Goal: Transaction & Acquisition: Purchase product/service

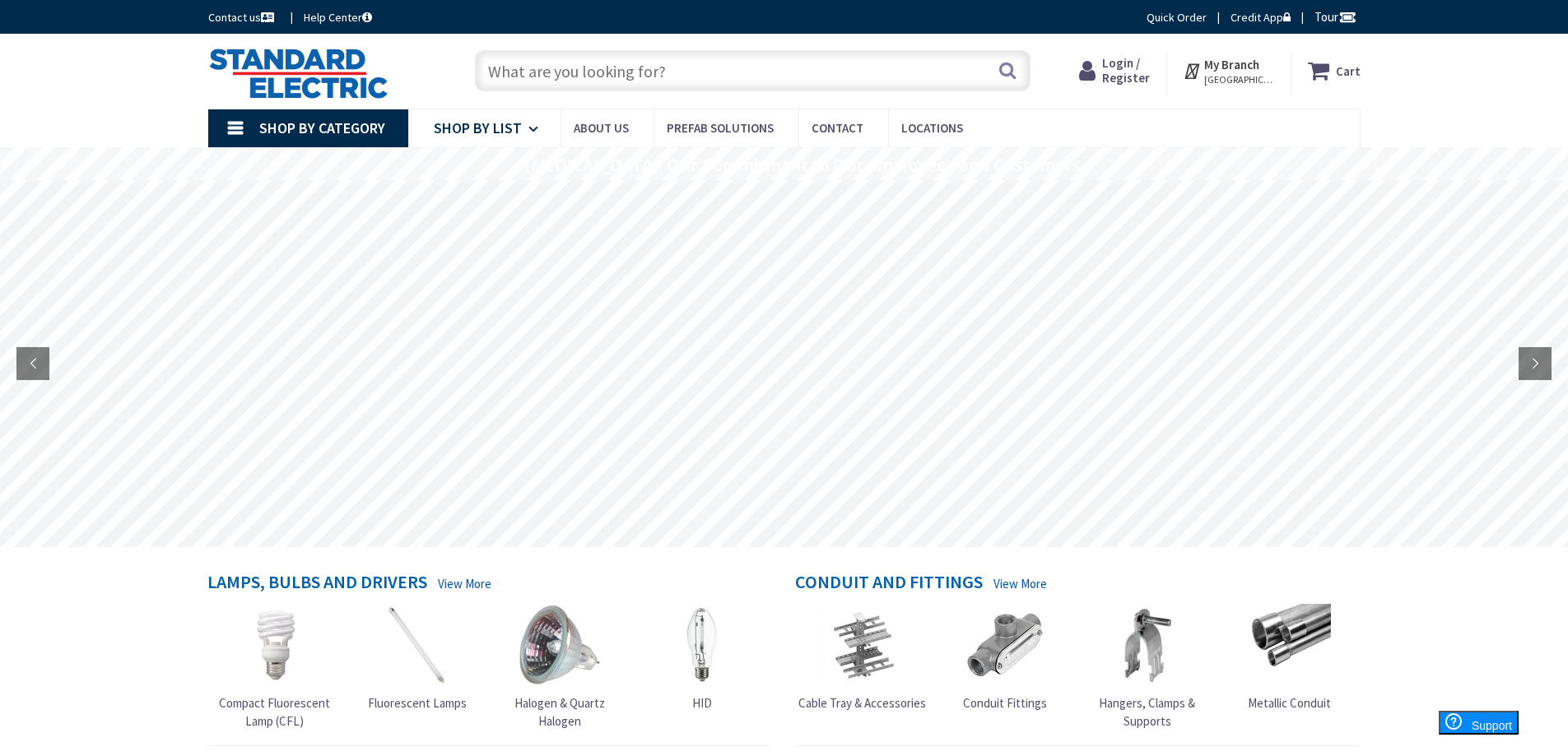
click at [490, 130] on span "Shop By List" at bounding box center [478, 128] width 88 height 19
click at [245, 129] on link "Shop By Category" at bounding box center [308, 129] width 200 height 38
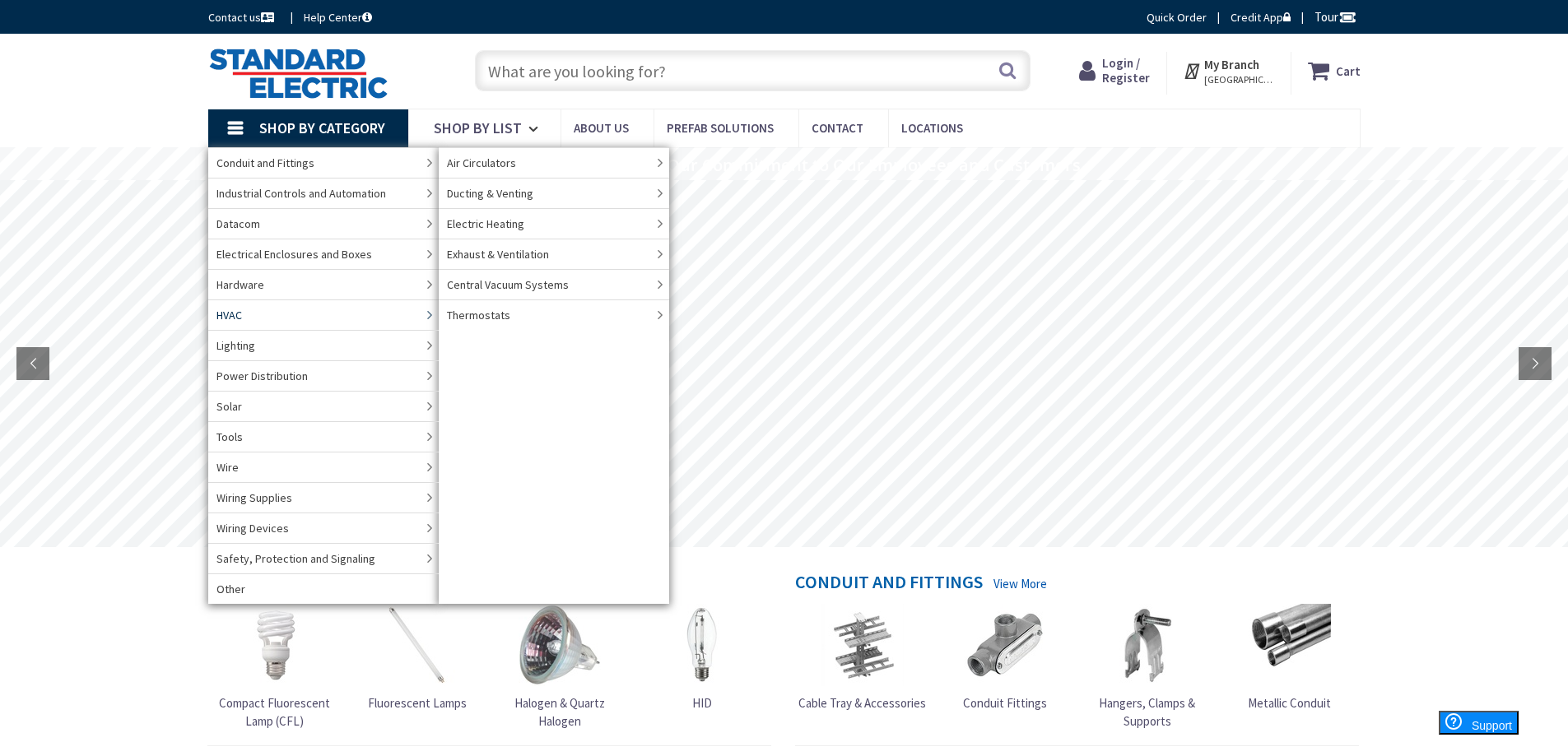
click at [246, 313] on link "HVAC" at bounding box center [323, 314] width 231 height 30
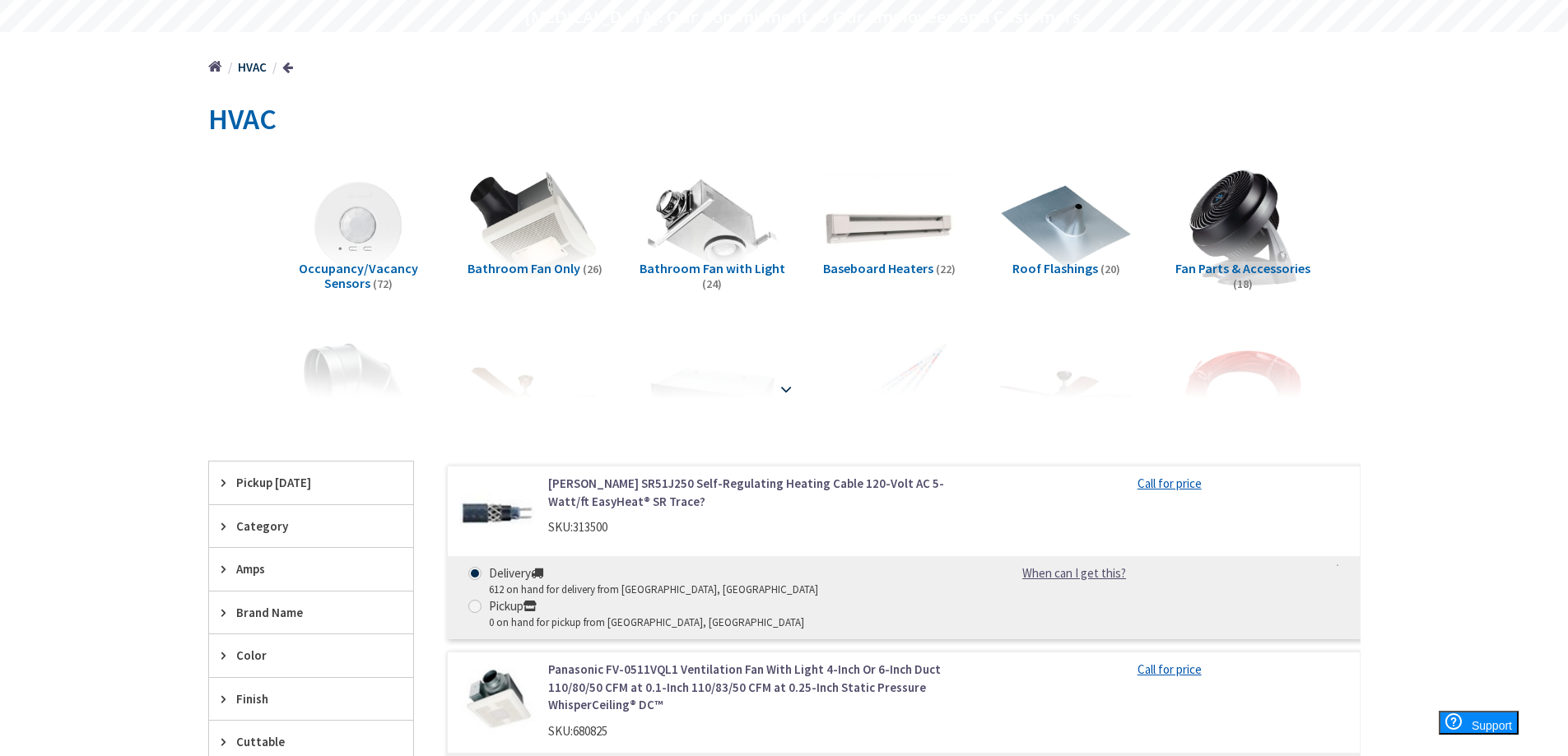
scroll to position [247, 0]
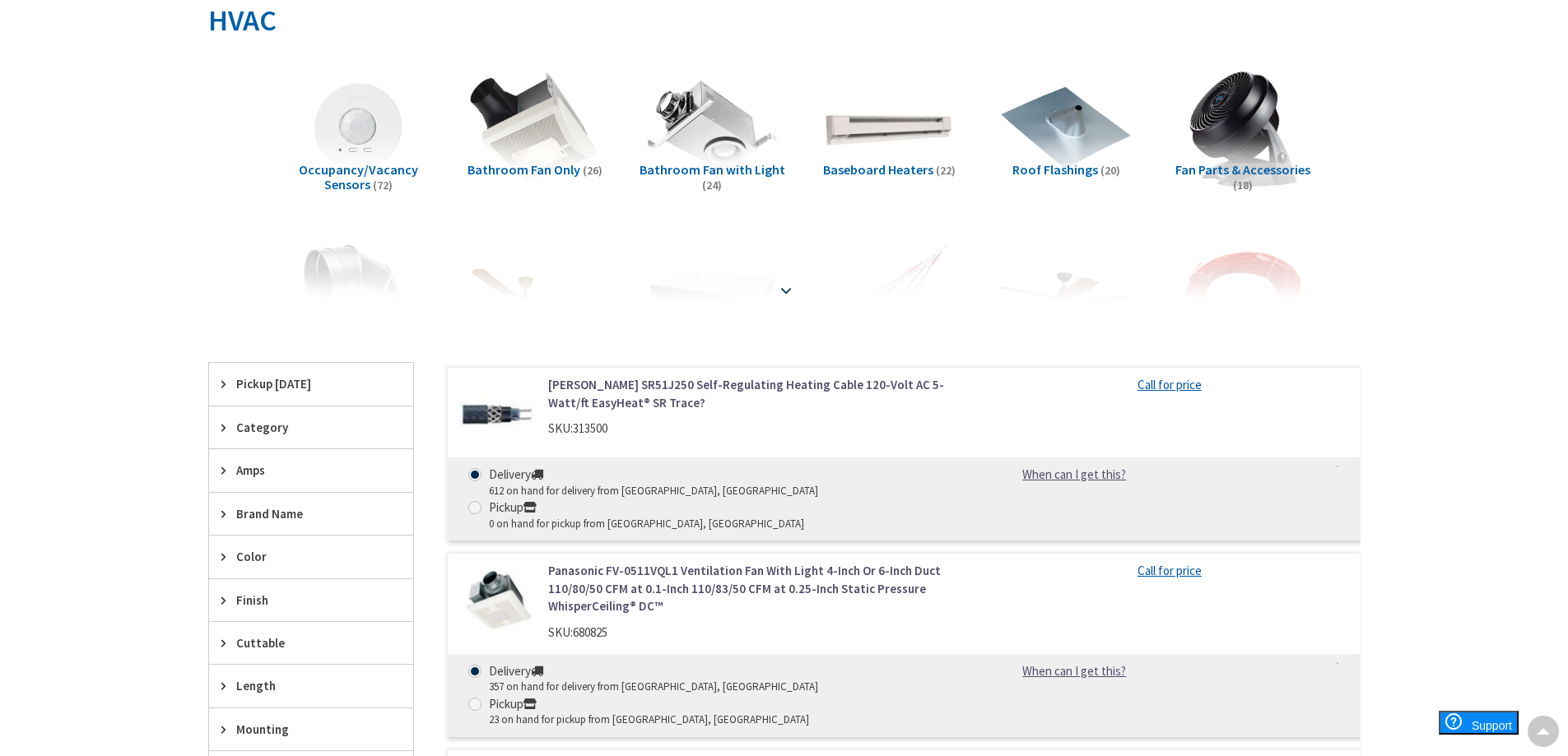
click at [785, 291] on strong at bounding box center [786, 291] width 20 height 18
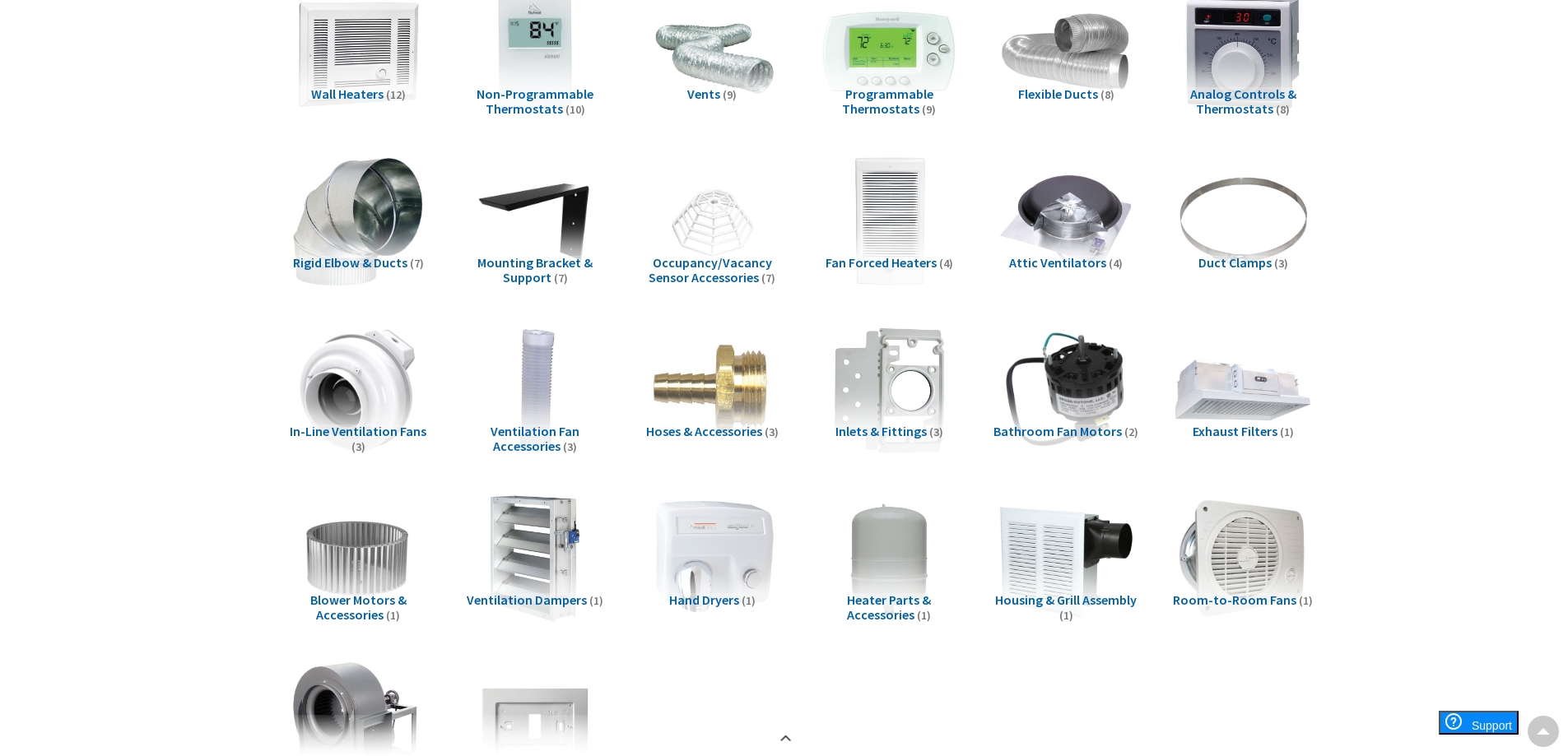
scroll to position [740, 0]
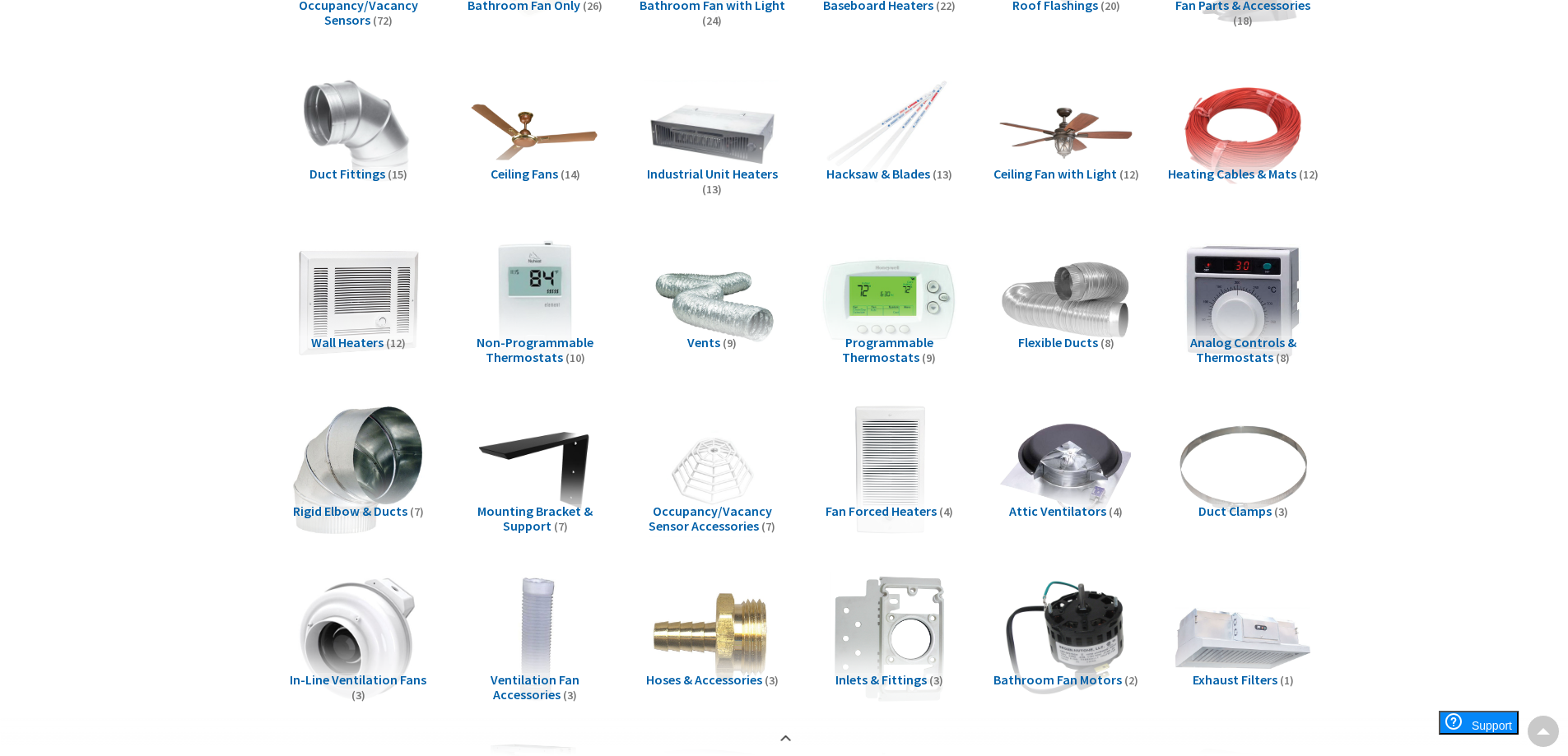
click at [694, 171] on span "Industrial Unit Heaters" at bounding box center [713, 173] width 131 height 17
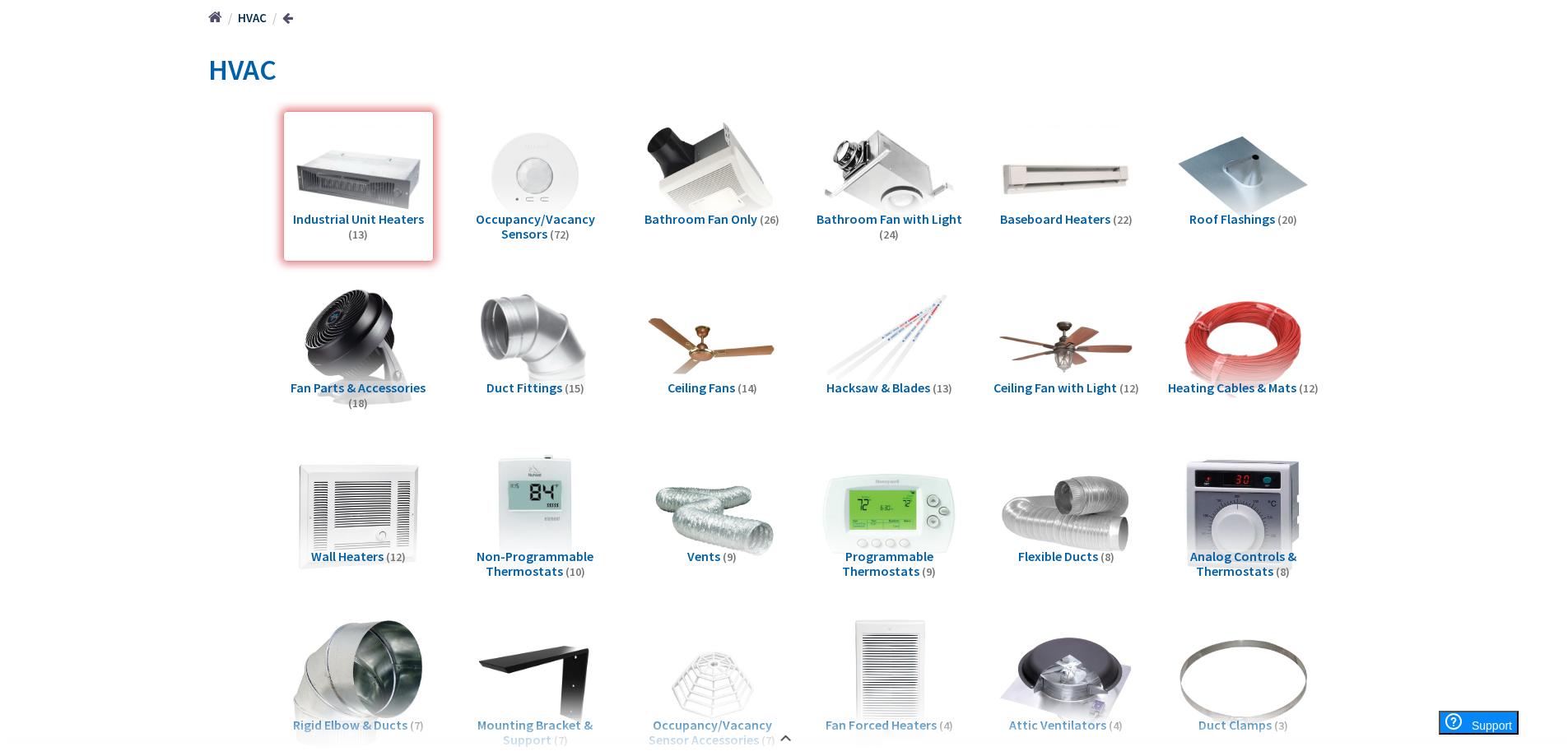
scroll to position [329, 0]
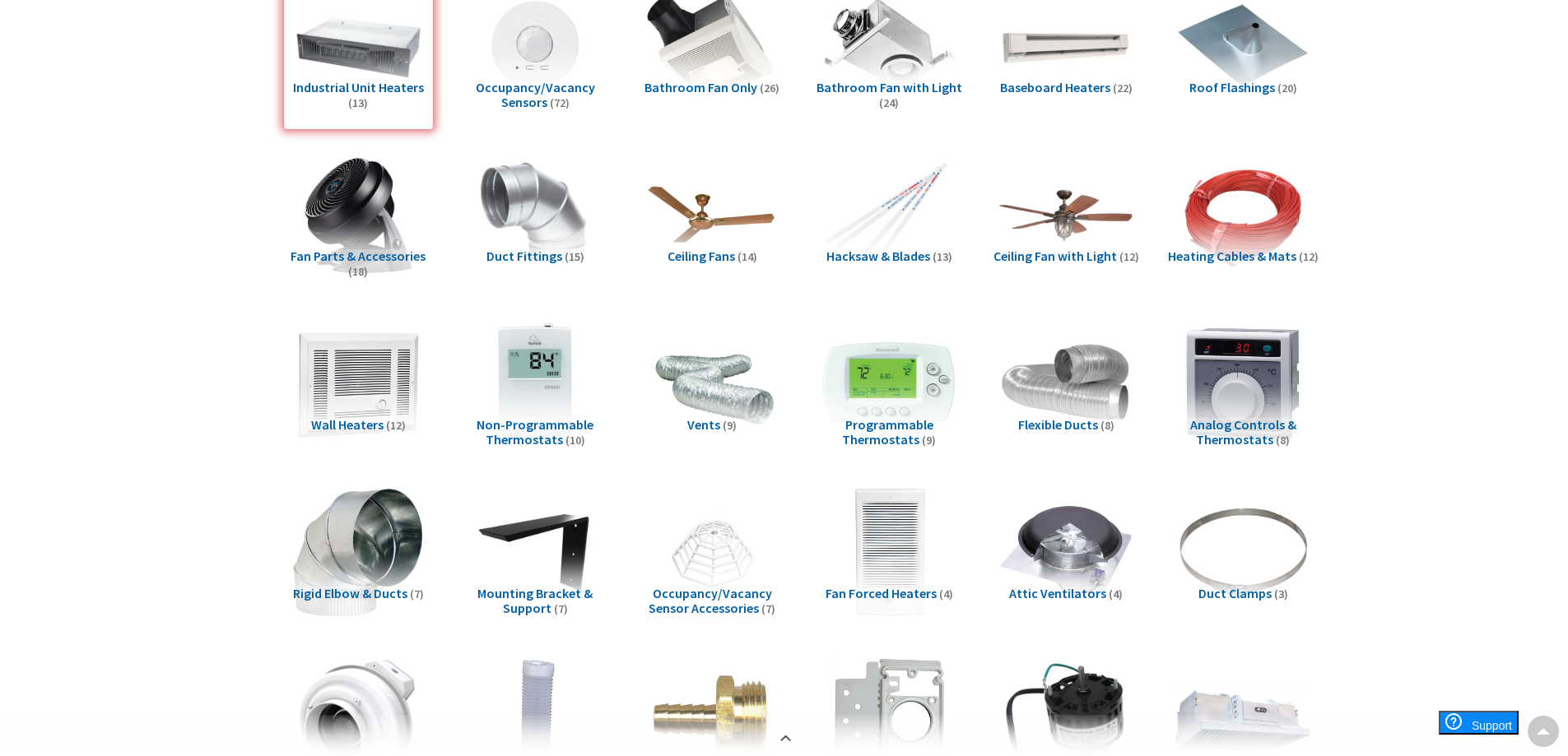
click at [1075, 85] on span "Baseboard Heaters" at bounding box center [1055, 87] width 111 height 17
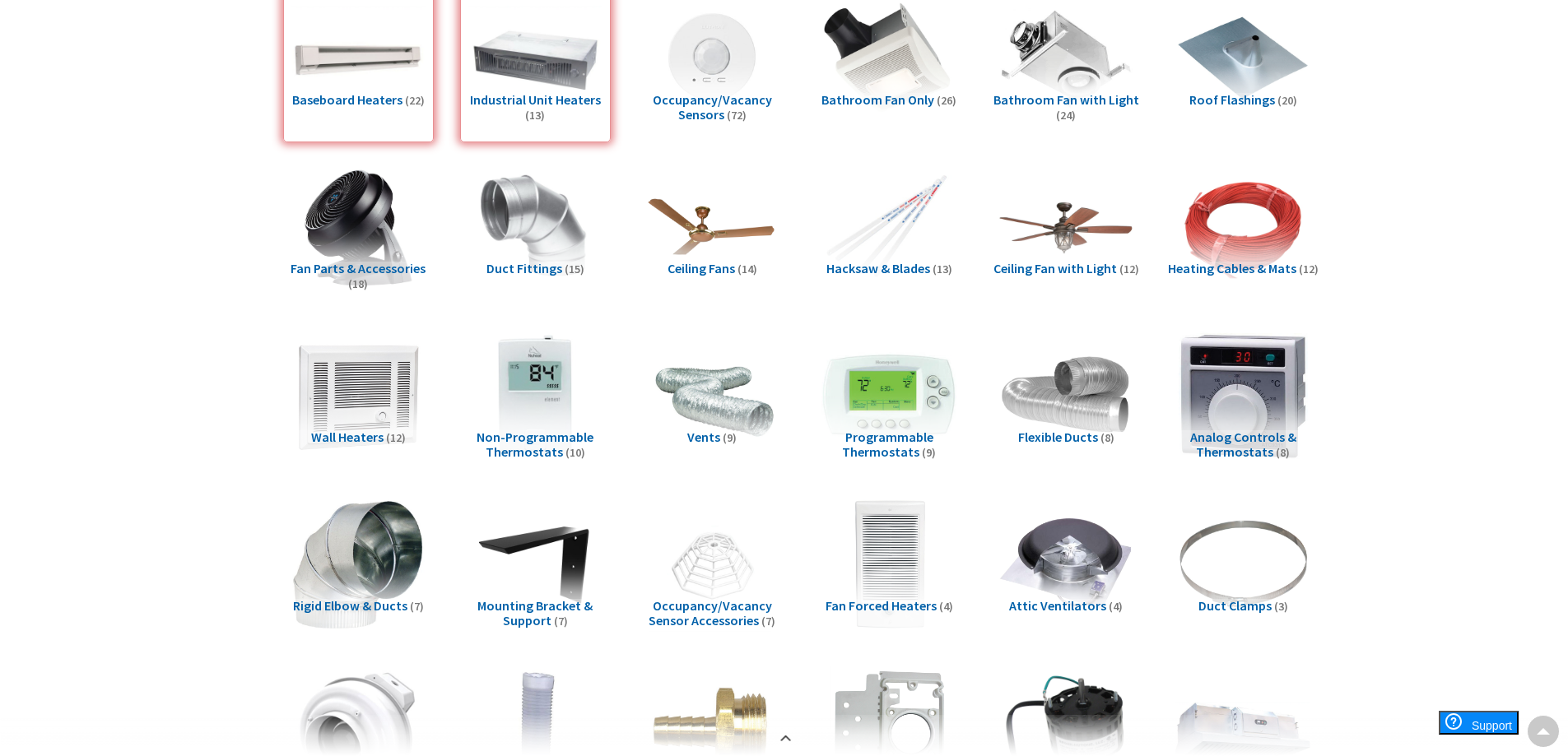
scroll to position [287, 0]
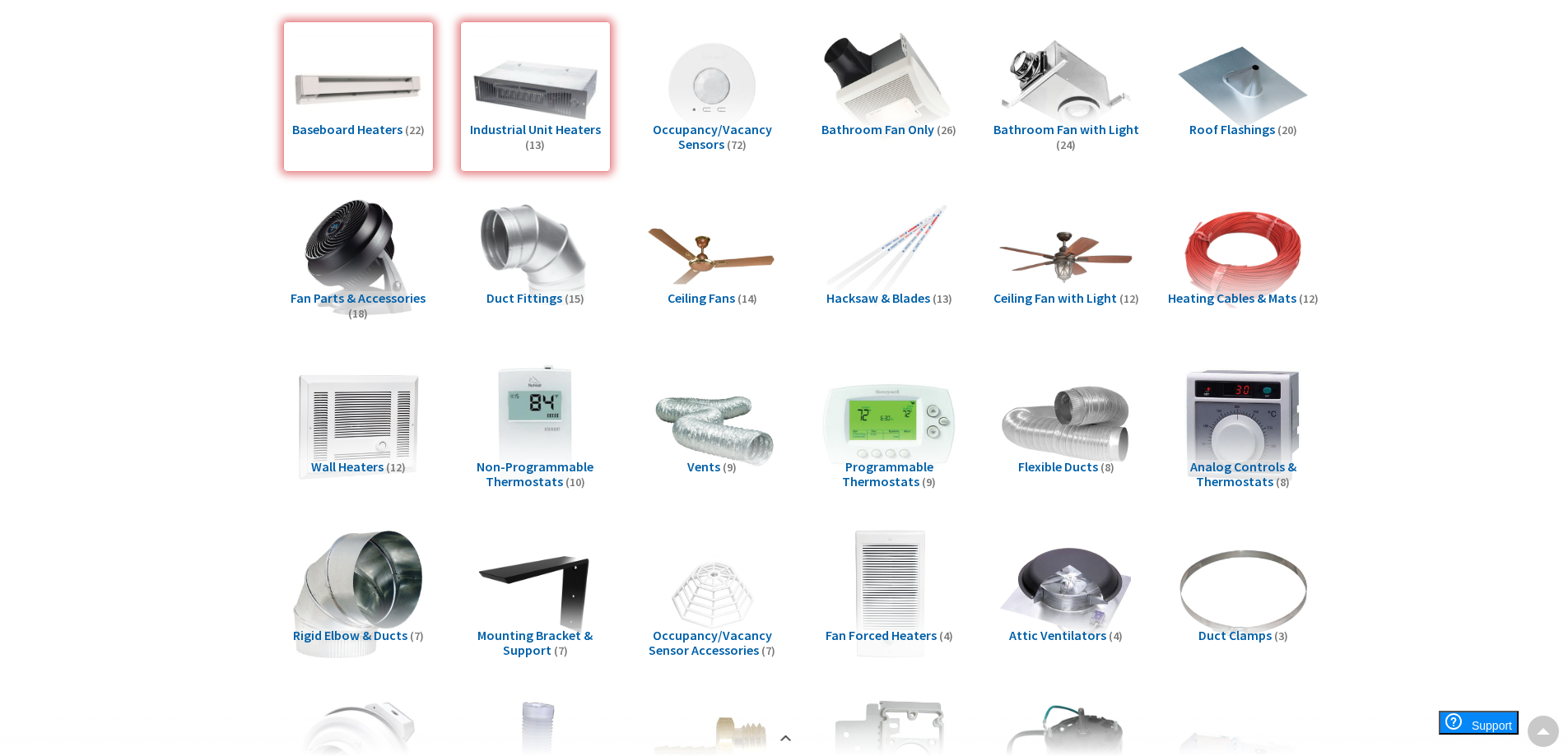
click at [379, 468] on span "Wall Heaters" at bounding box center [347, 466] width 72 height 17
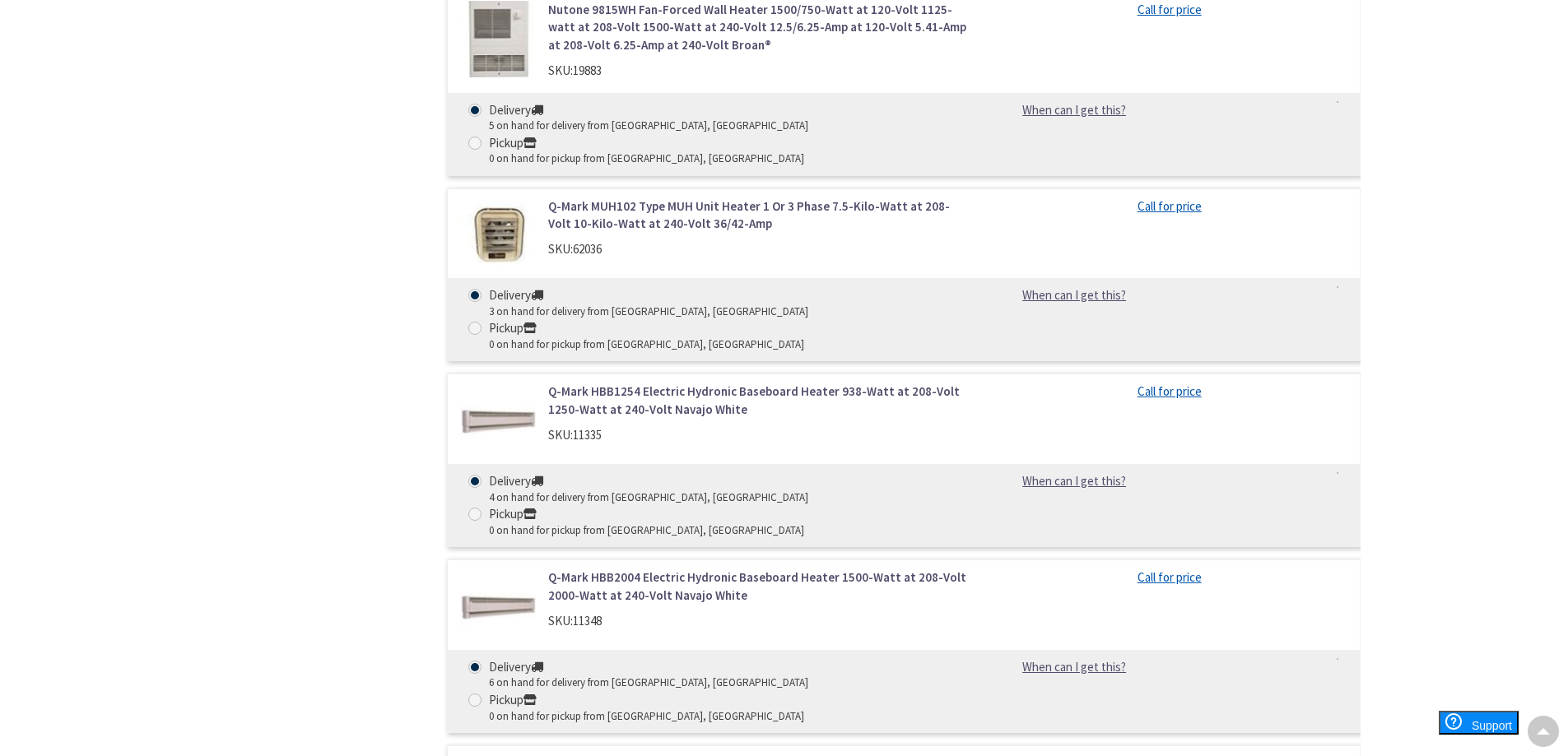
scroll to position [7612, 0]
